Goal: Transaction & Acquisition: Purchase product/service

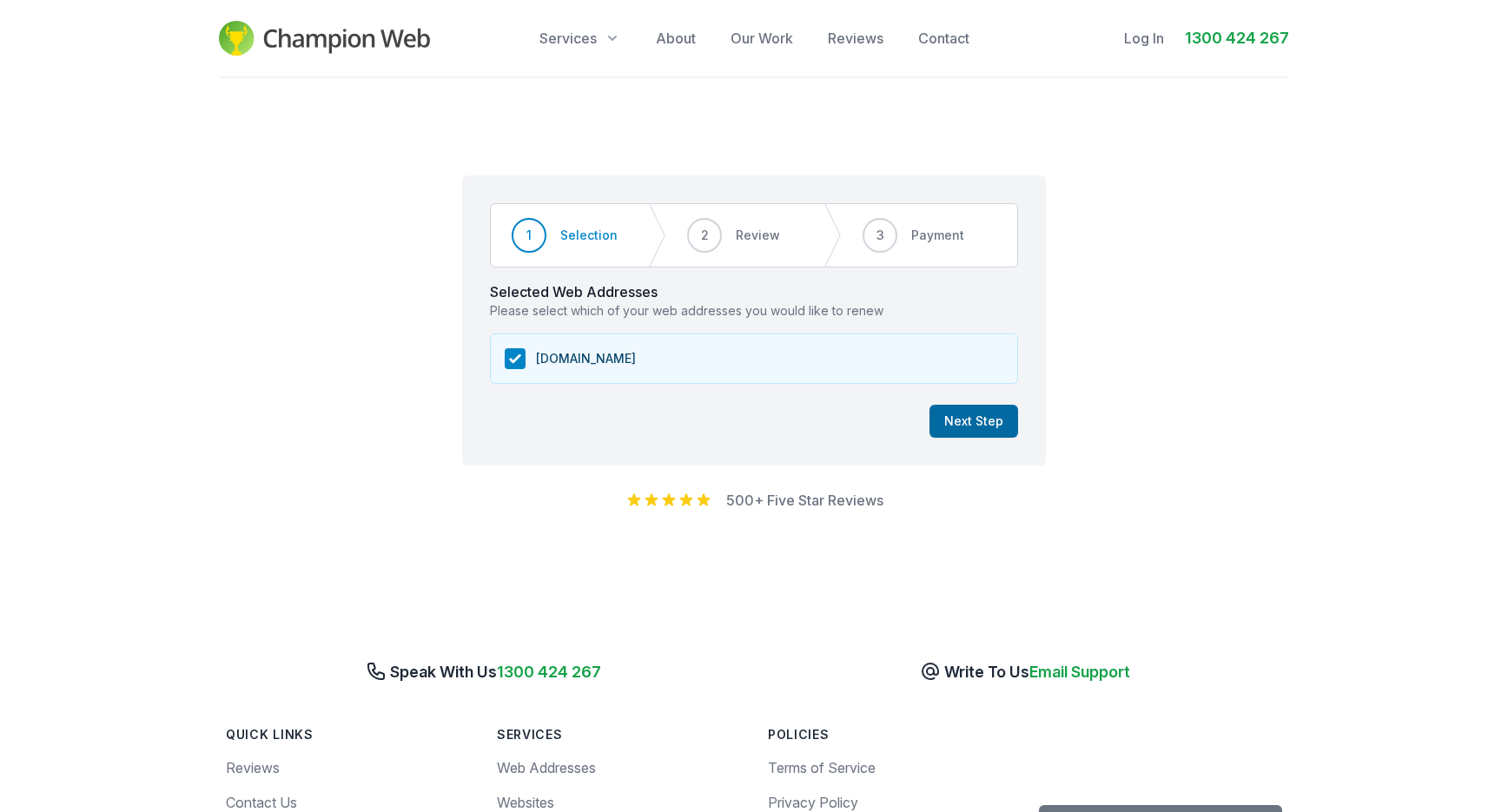
click at [986, 432] on button "Next Step" at bounding box center [973, 420] width 89 height 33
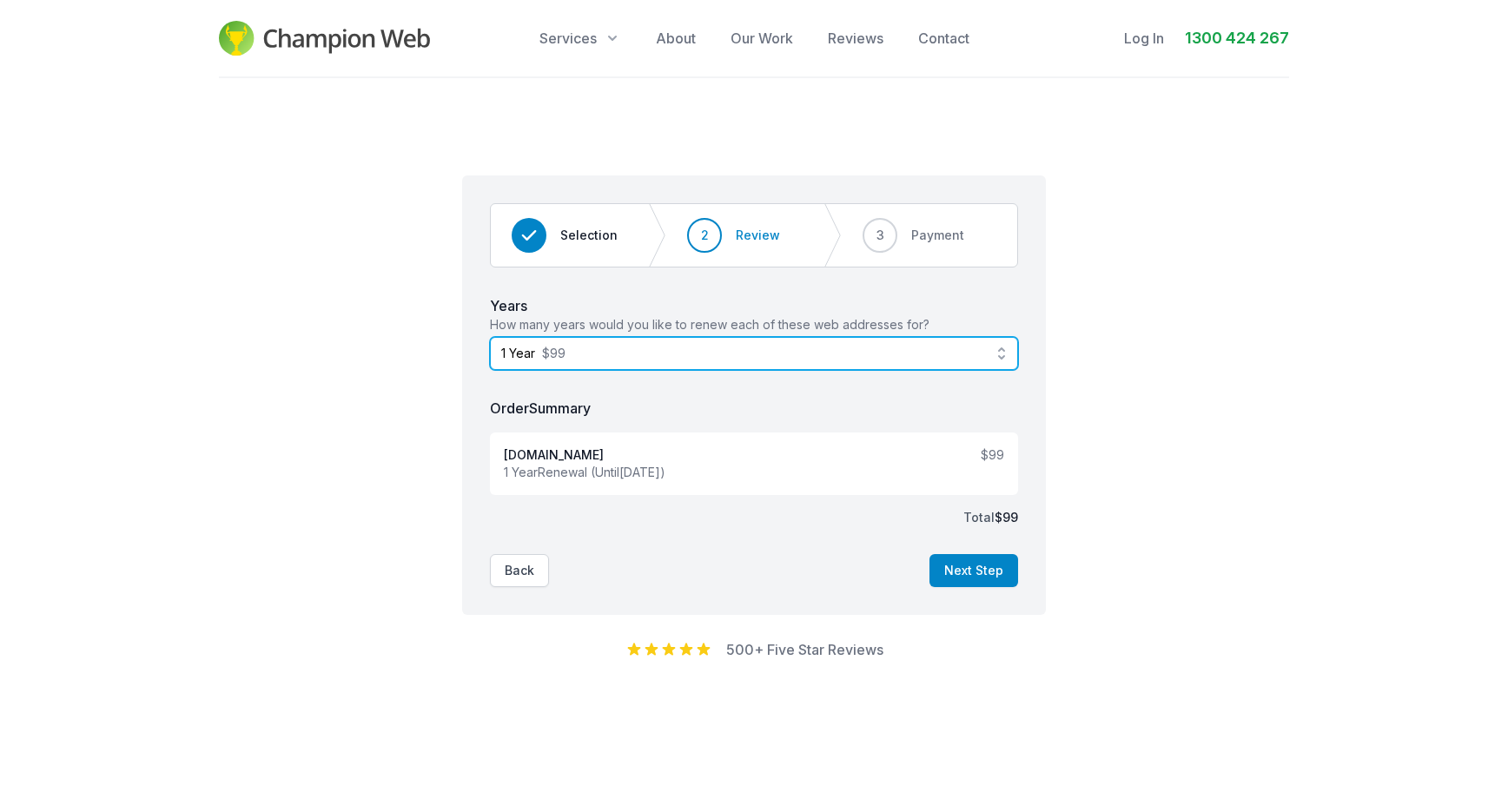
click at [1002, 357] on button "1 Year $99" at bounding box center [754, 353] width 528 height 33
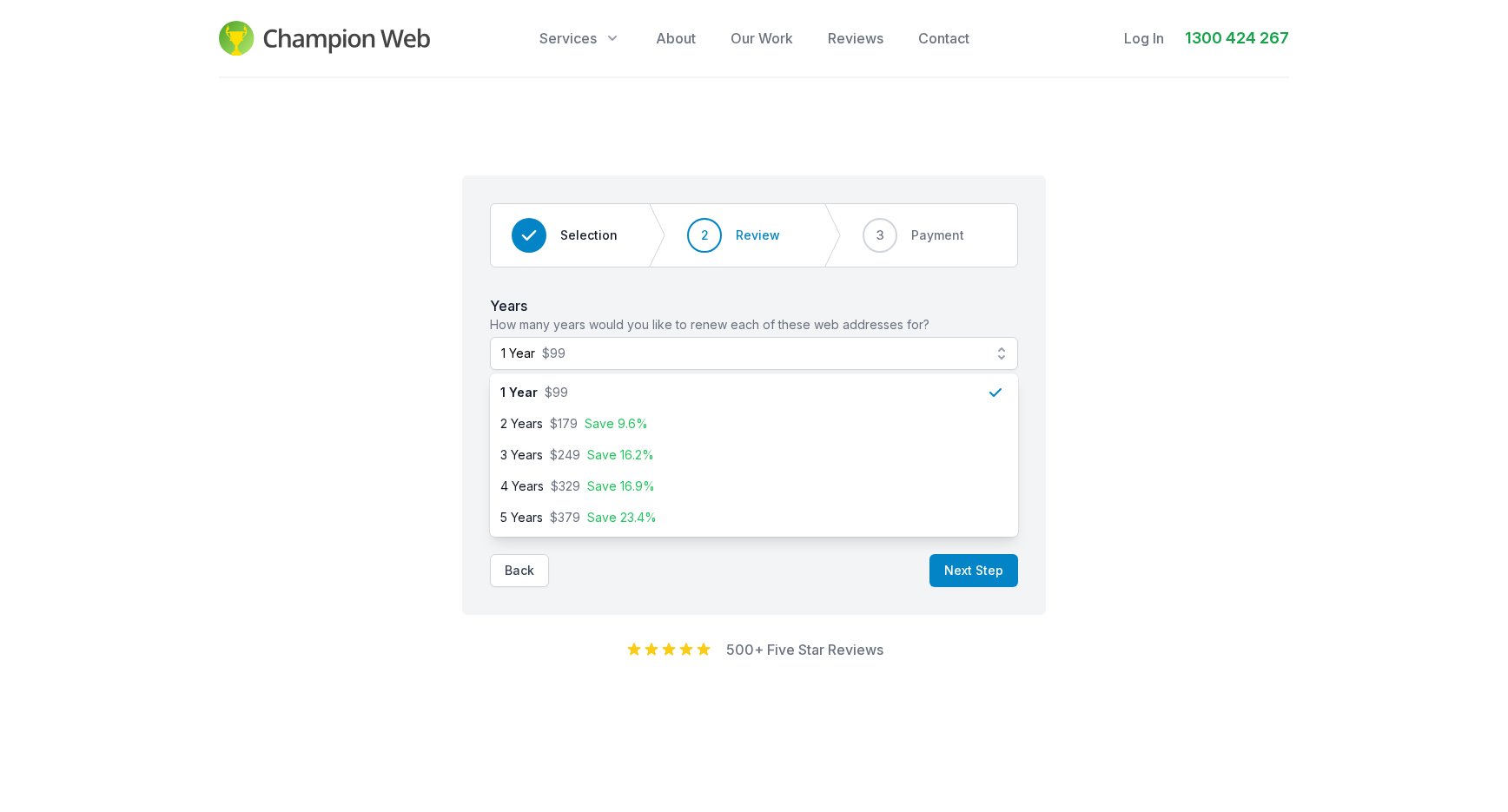
click at [906, 721] on div "Step 2 of 3 Step 1 Step 2 Step 3 Selection 2 Review 3 Payment Years How many ye…" at bounding box center [754, 415] width 1508 height 676
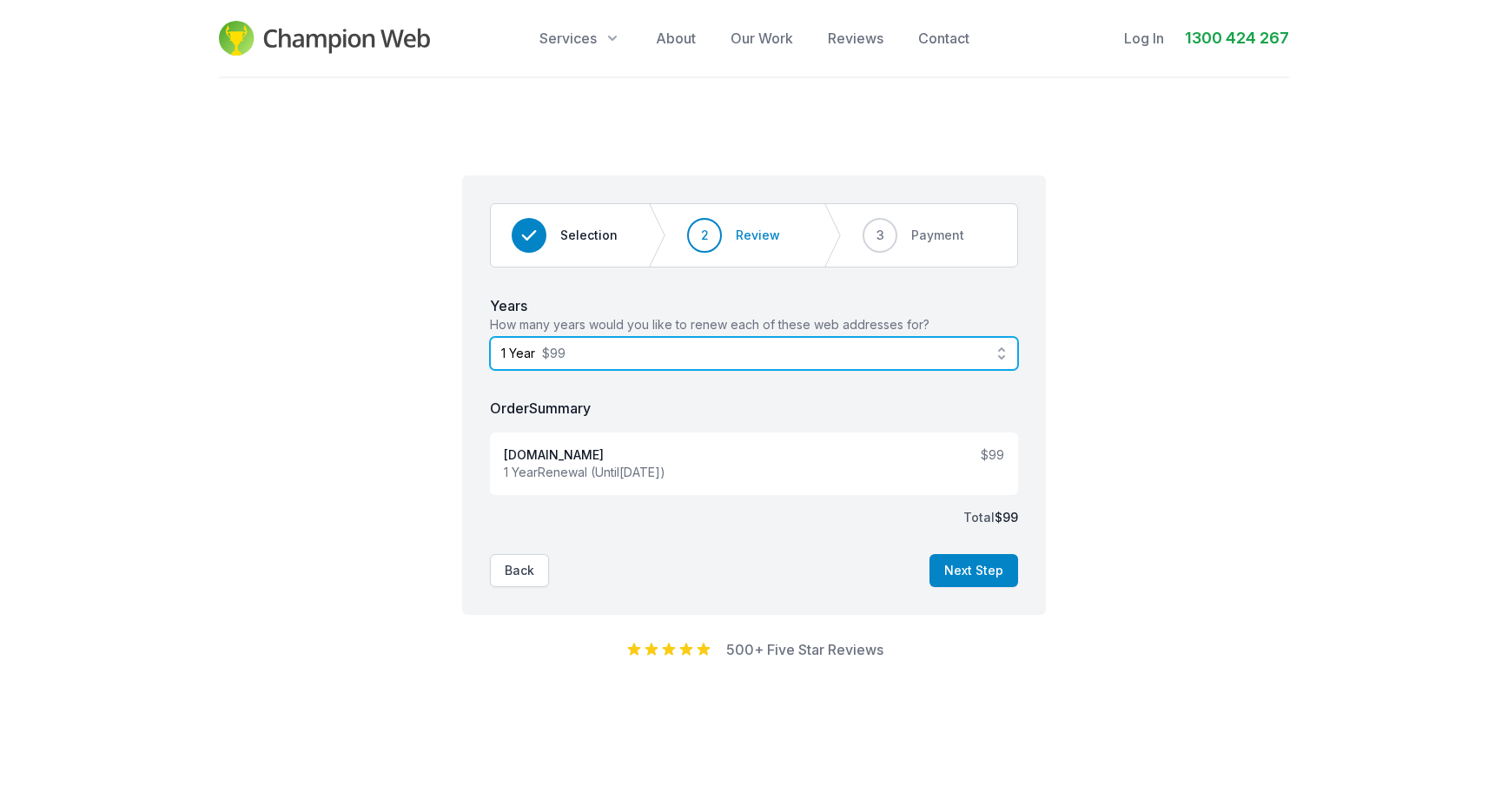
click at [590, 356] on span "1 Year $99" at bounding box center [742, 353] width 481 height 17
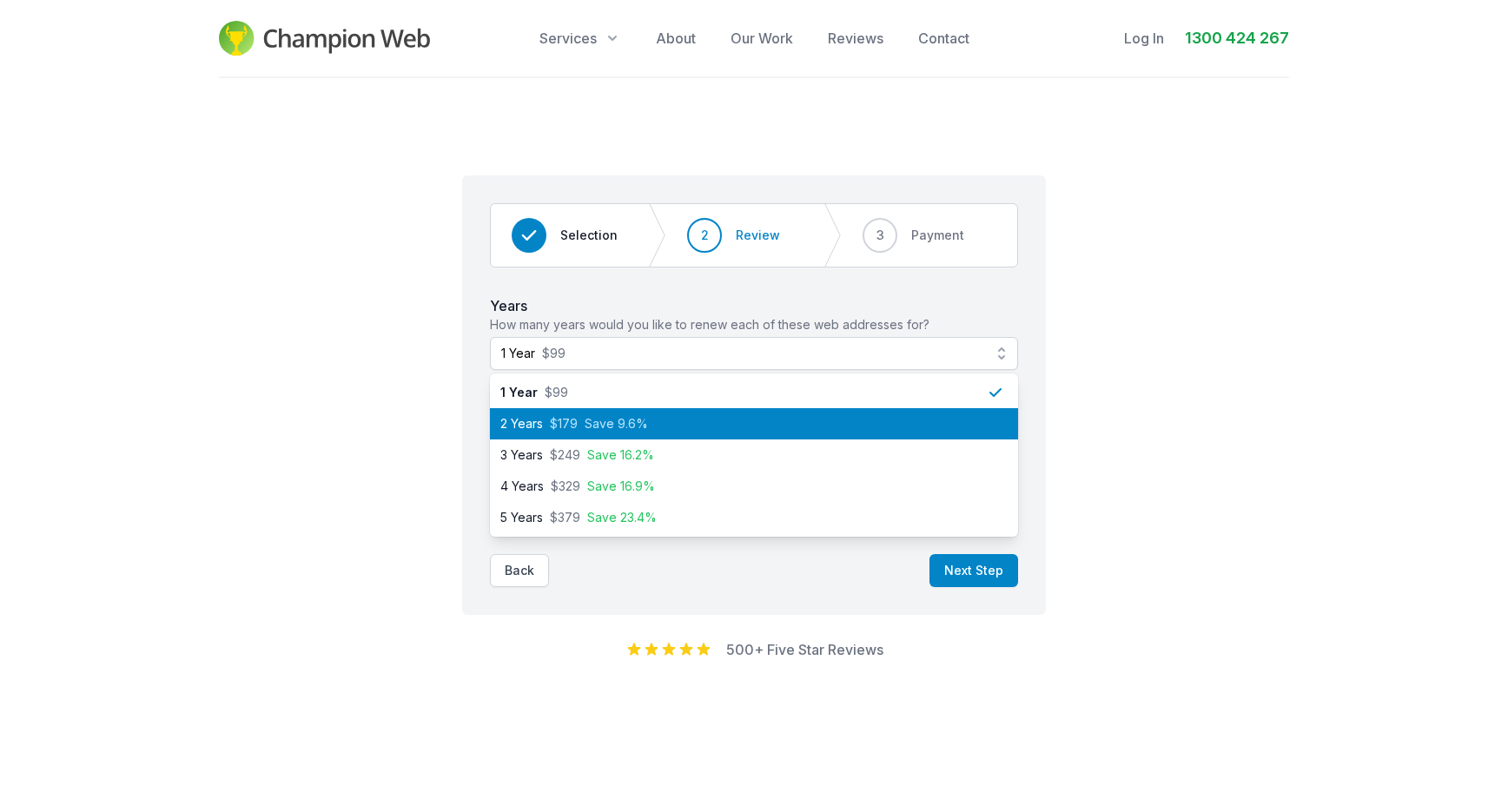
click at [600, 428] on span "Save 9.6%" at bounding box center [616, 422] width 64 height 17
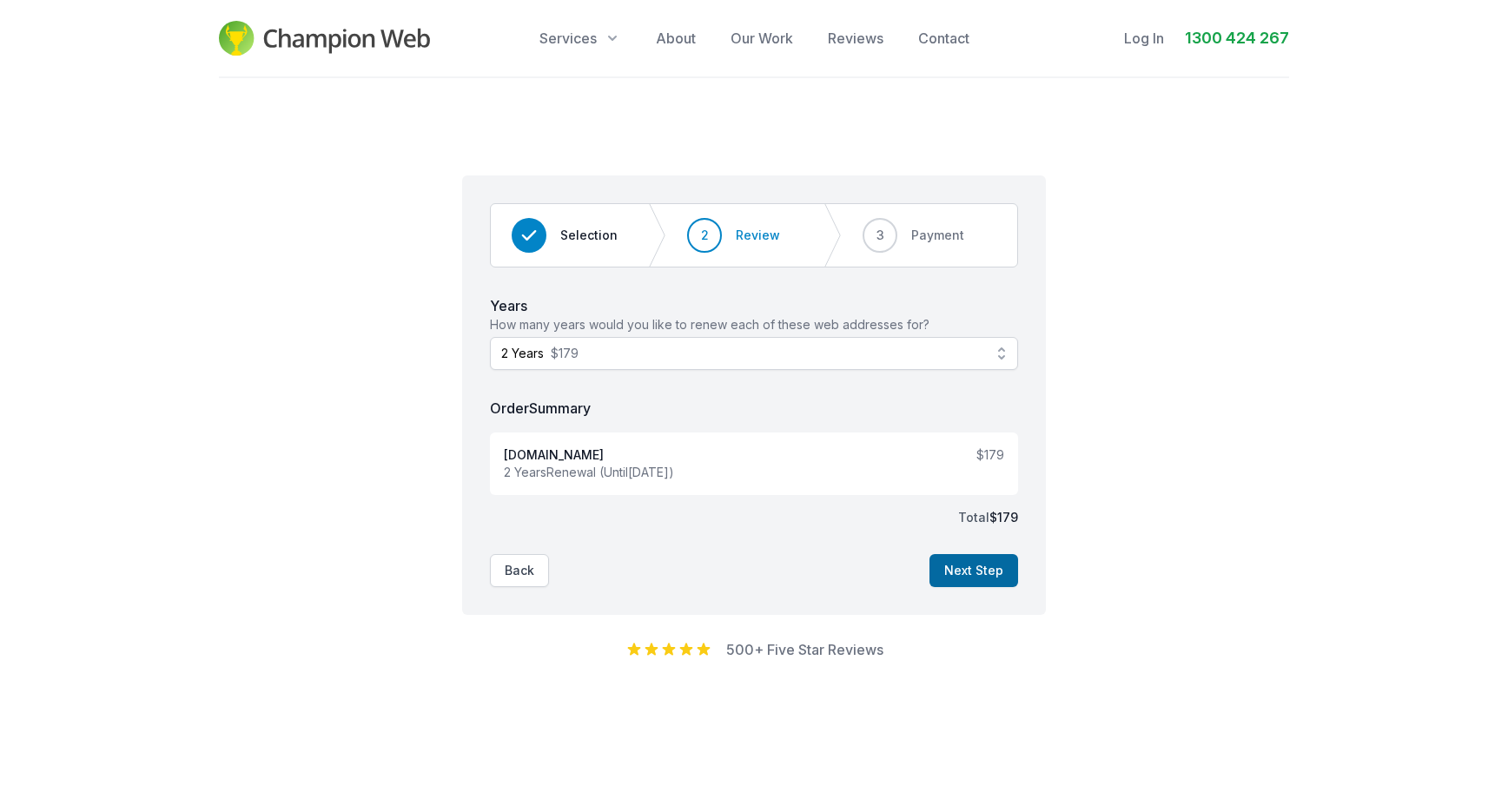
click at [959, 566] on button "Next Step" at bounding box center [973, 570] width 89 height 33
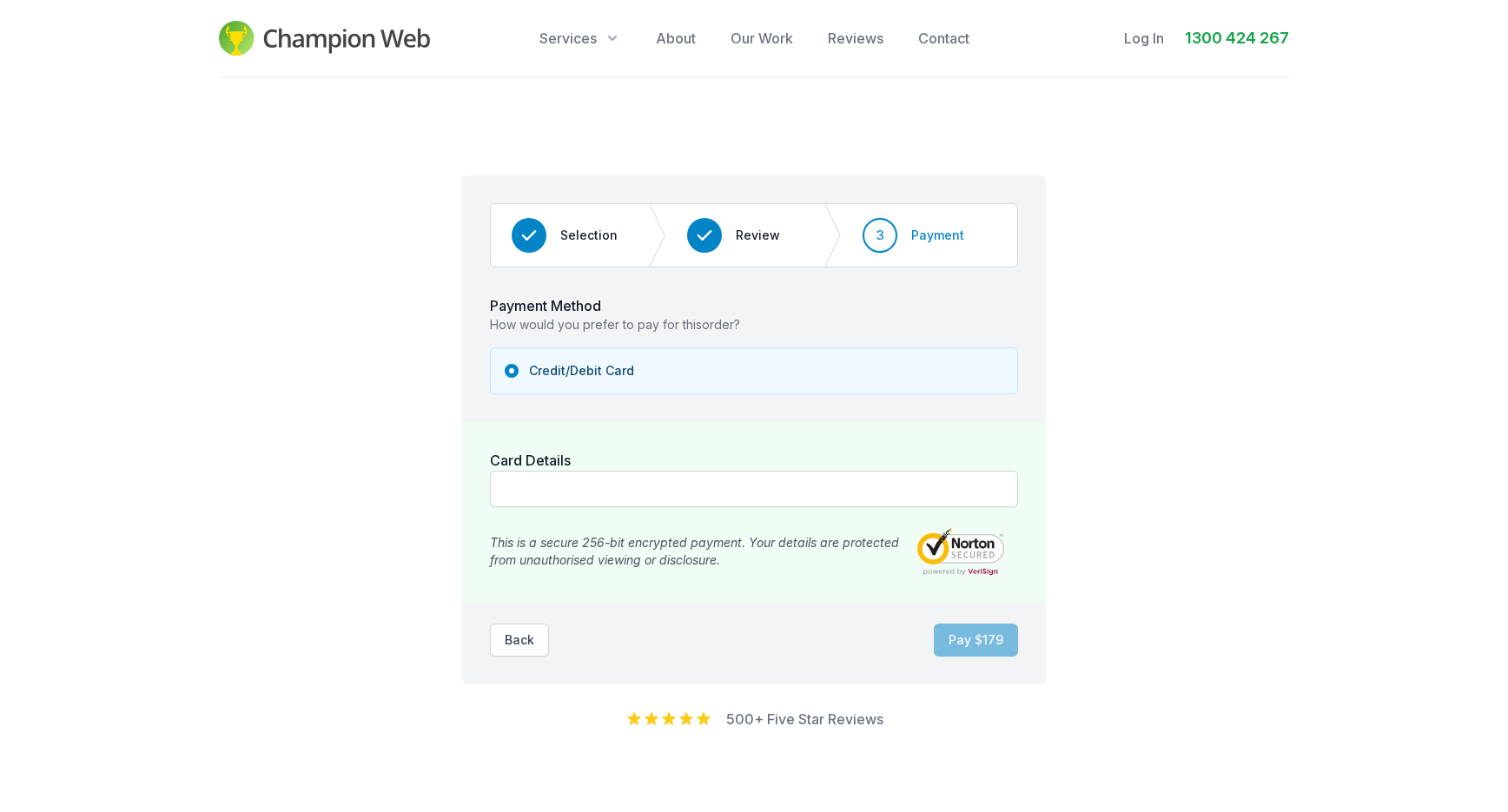
click at [685, 464] on div "Card Details This is a secure 256-bit encrypted payment. Your details are prote…" at bounding box center [754, 511] width 584 height 180
click at [607, 634] on div "Pay $ 179 Back" at bounding box center [754, 640] width 528 height 33
click at [727, 630] on div "Pay $ 179 Back" at bounding box center [754, 640] width 528 height 33
click at [982, 639] on button "Pay $ 179" at bounding box center [976, 640] width 85 height 33
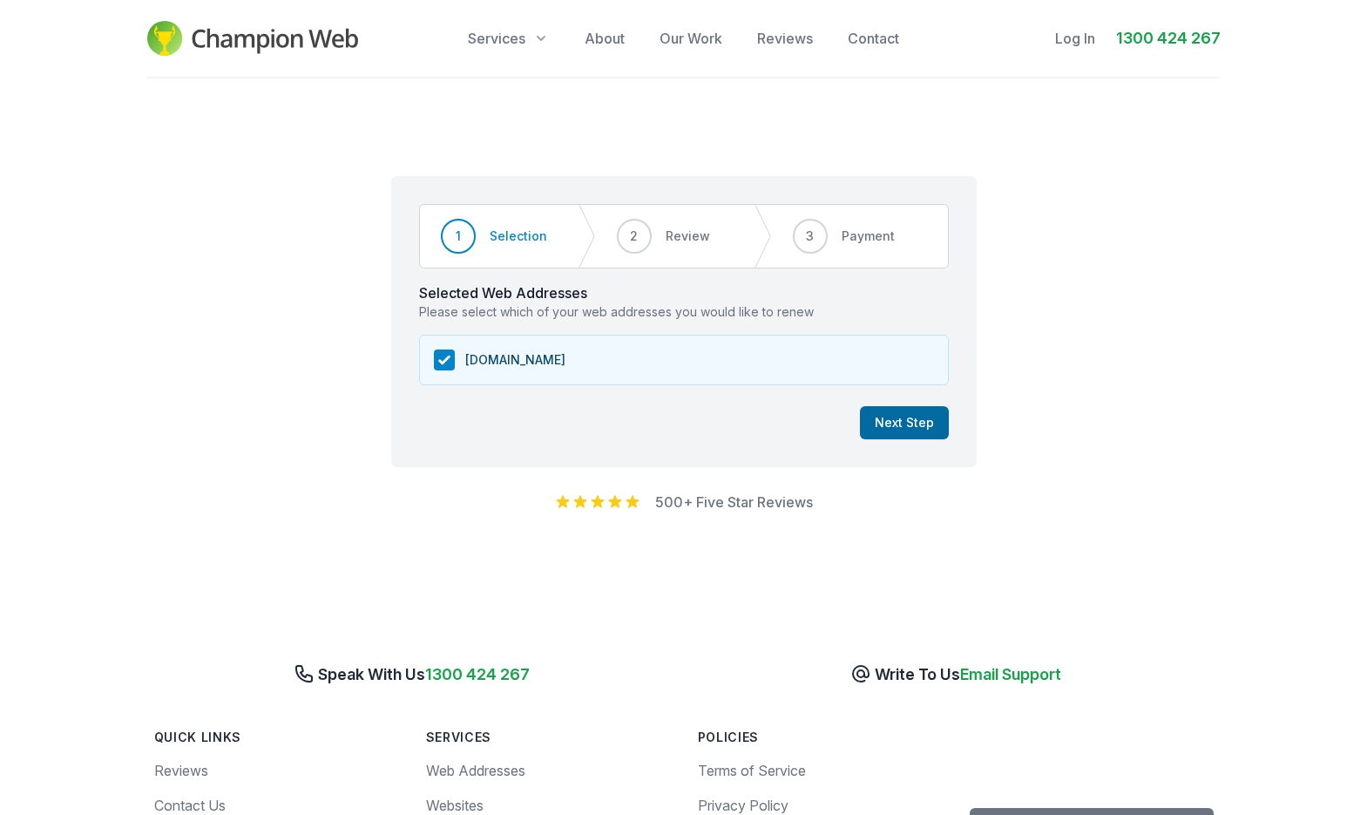
click at [900, 429] on button "Next Step" at bounding box center [904, 422] width 89 height 33
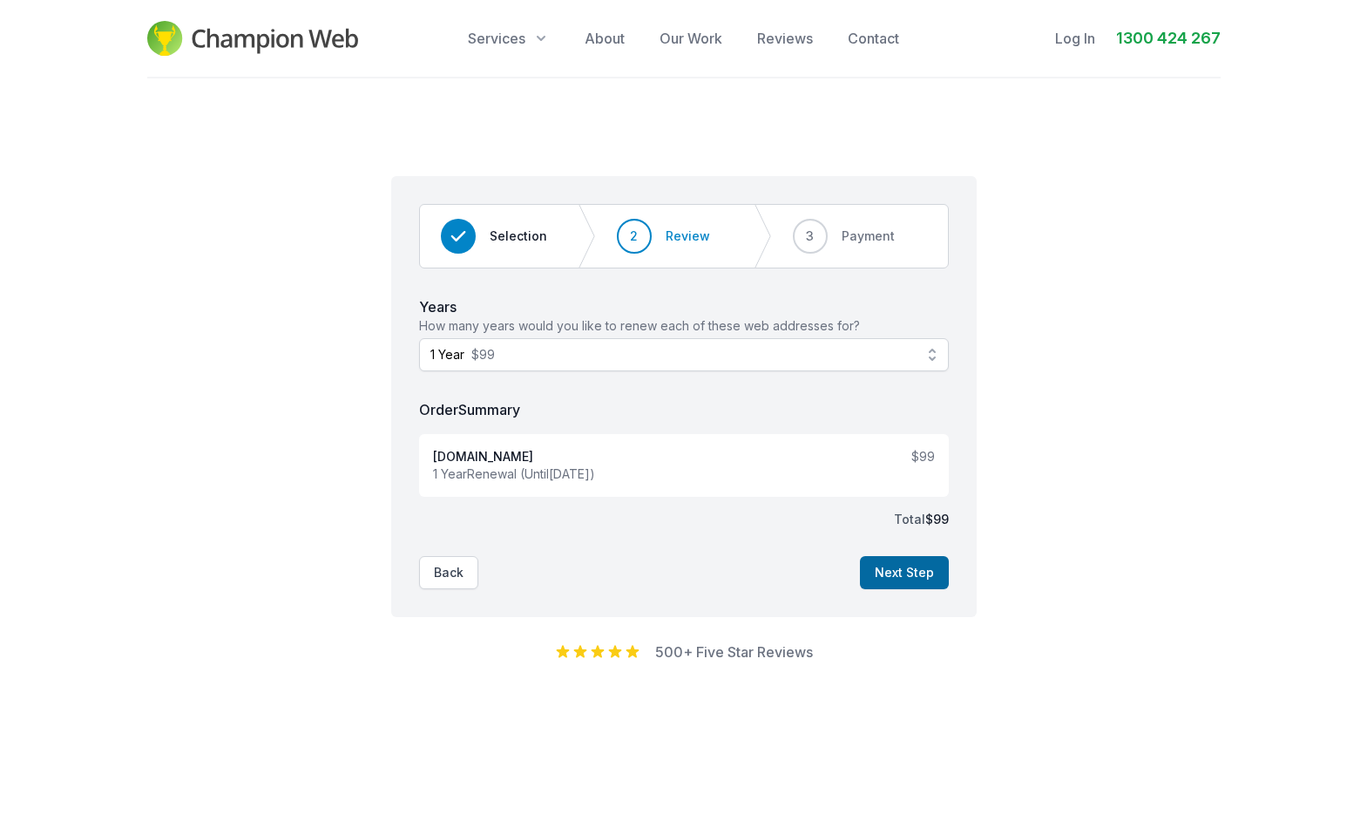
click at [918, 565] on button "Next Step" at bounding box center [904, 572] width 89 height 33
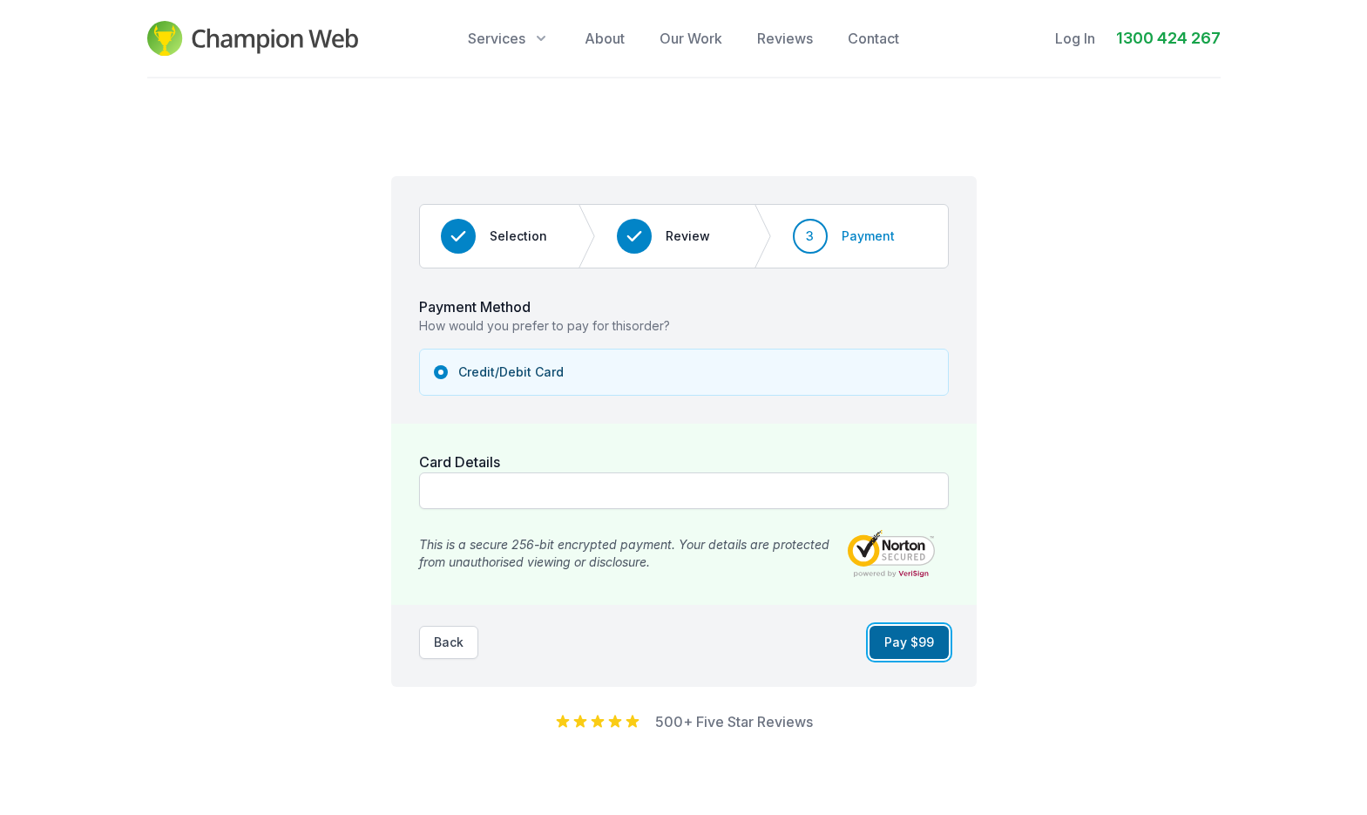
click at [903, 647] on button "Pay $ 99" at bounding box center [909, 642] width 79 height 33
